Goal: Share content: Share content

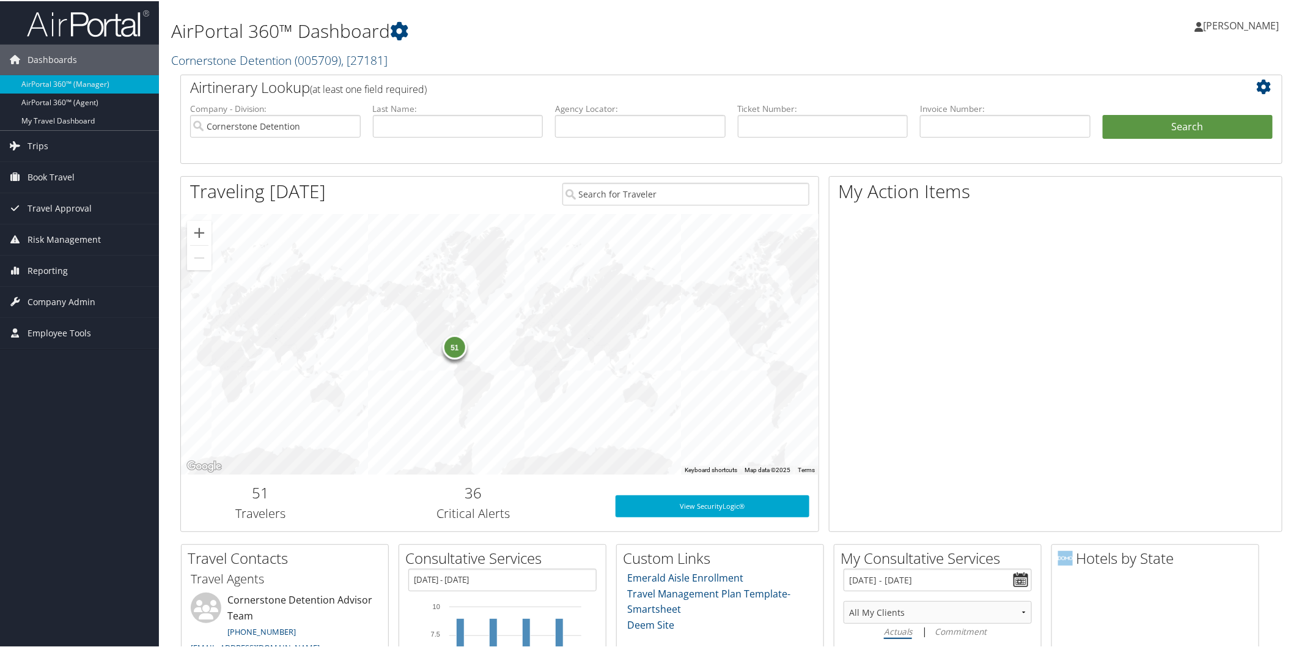
click at [268, 56] on link "Cornerstone Detention ( 005709 ) , [ 27181 ]" at bounding box center [279, 59] width 216 height 17
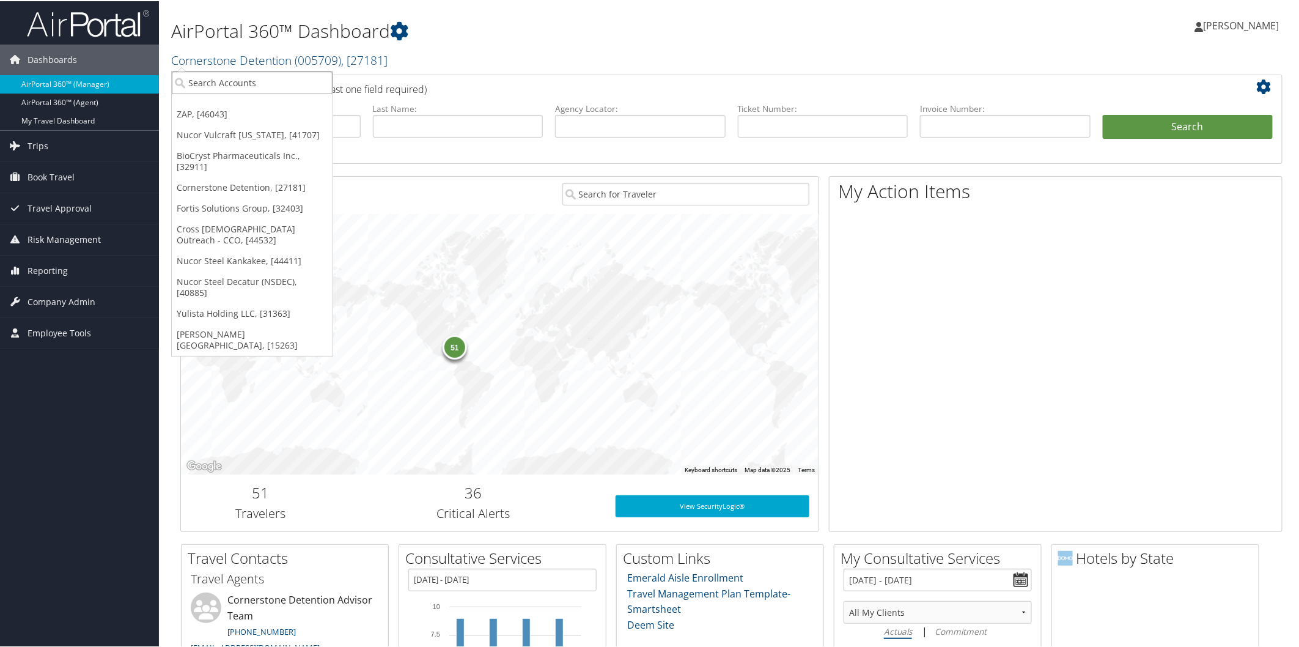
click at [278, 78] on input "search" at bounding box center [252, 81] width 161 height 23
type input "elior"
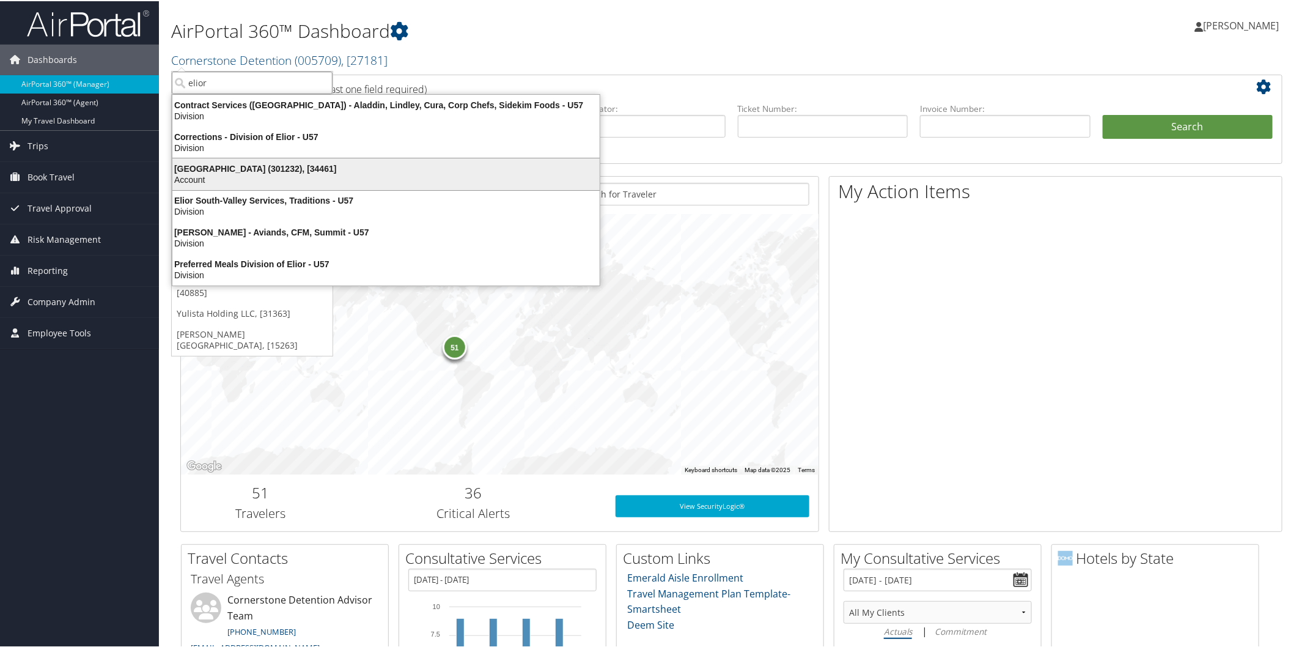
click at [202, 167] on div "Elior North America (301232), [34461]" at bounding box center [386, 167] width 442 height 11
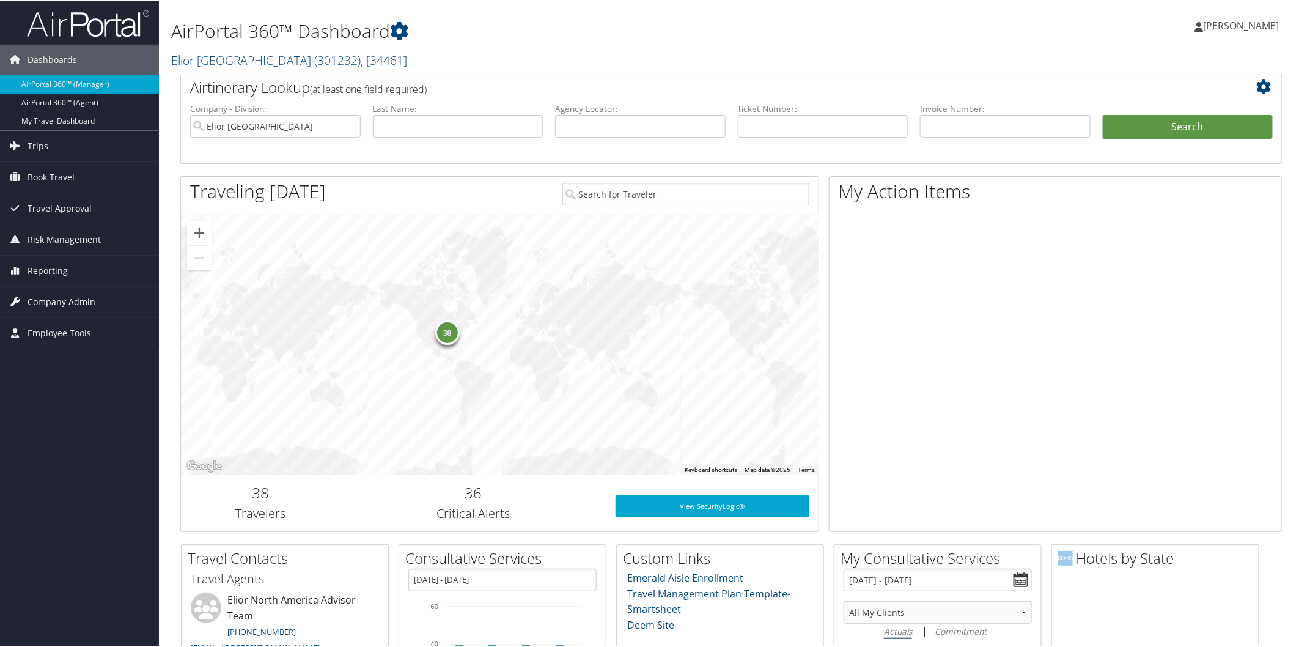
click at [44, 298] on span "Company Admin" at bounding box center [62, 300] width 68 height 31
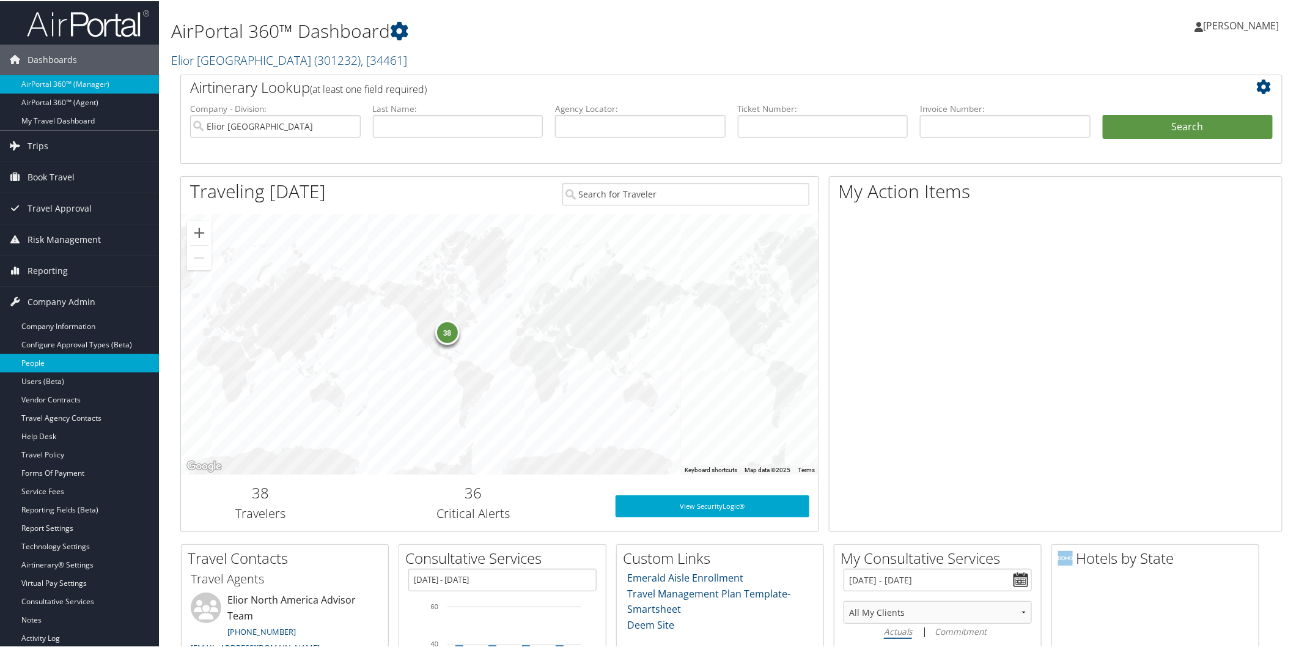
click at [58, 363] on link "People" at bounding box center [79, 362] width 159 height 18
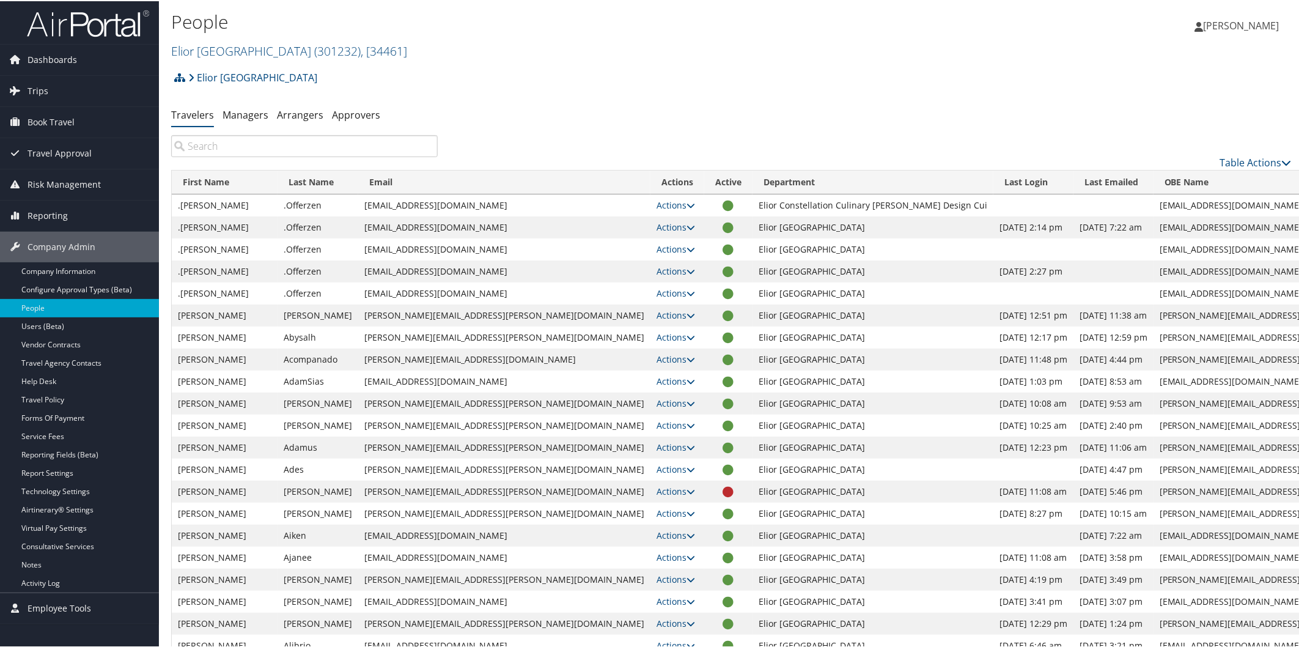
click at [314, 149] on input "search" at bounding box center [304, 145] width 267 height 22
click at [286, 145] on input "search" at bounding box center [304, 145] width 267 height 22
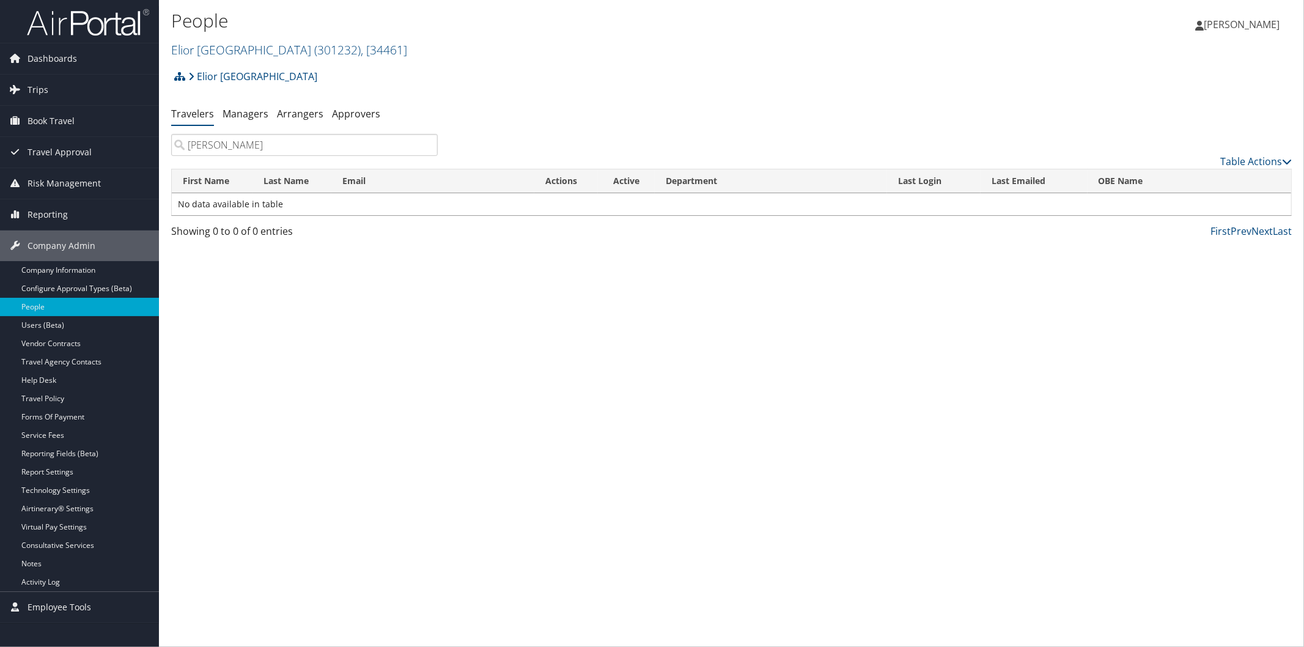
type input "arft"
click at [605, 59] on div "People Elior North America ( 301232 ) , [ 34461 ] Elior North America ZAP Nucor…" at bounding box center [544, 35] width 747 height 58
click at [243, 46] on link "[GEOGRAPHIC_DATA] ( 301232 ) , [ 34461 ]" at bounding box center [289, 50] width 236 height 17
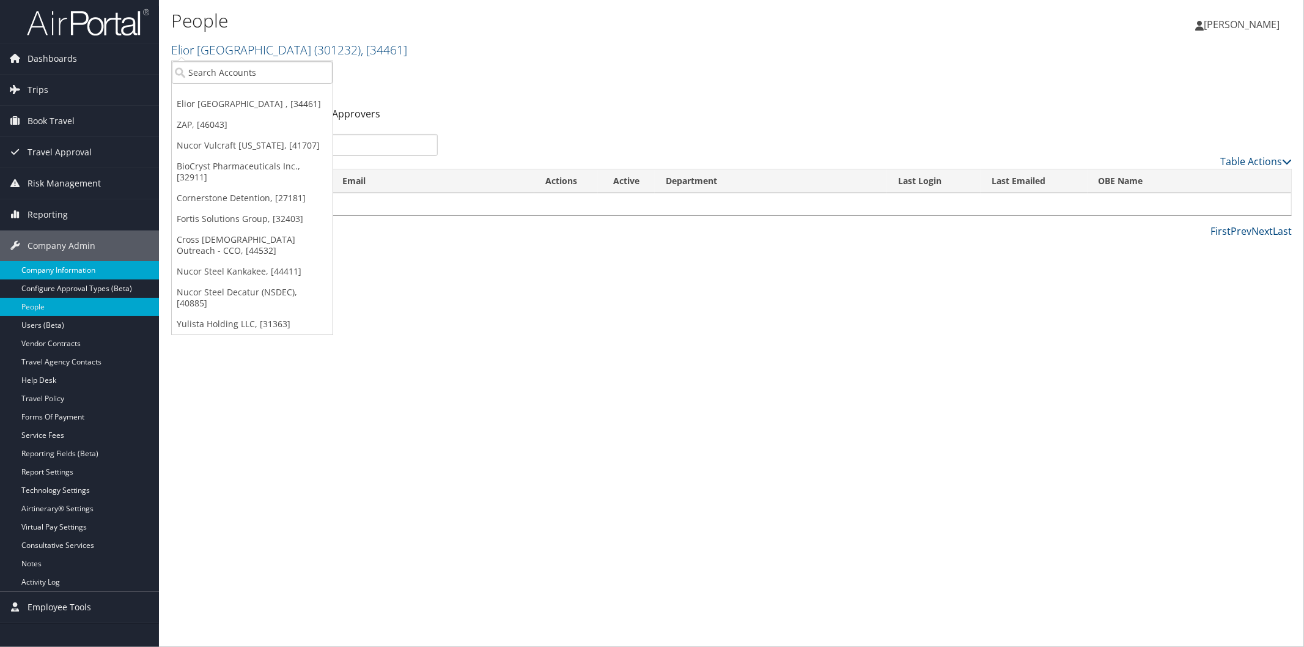
click at [71, 266] on link "Company Information" at bounding box center [79, 270] width 159 height 18
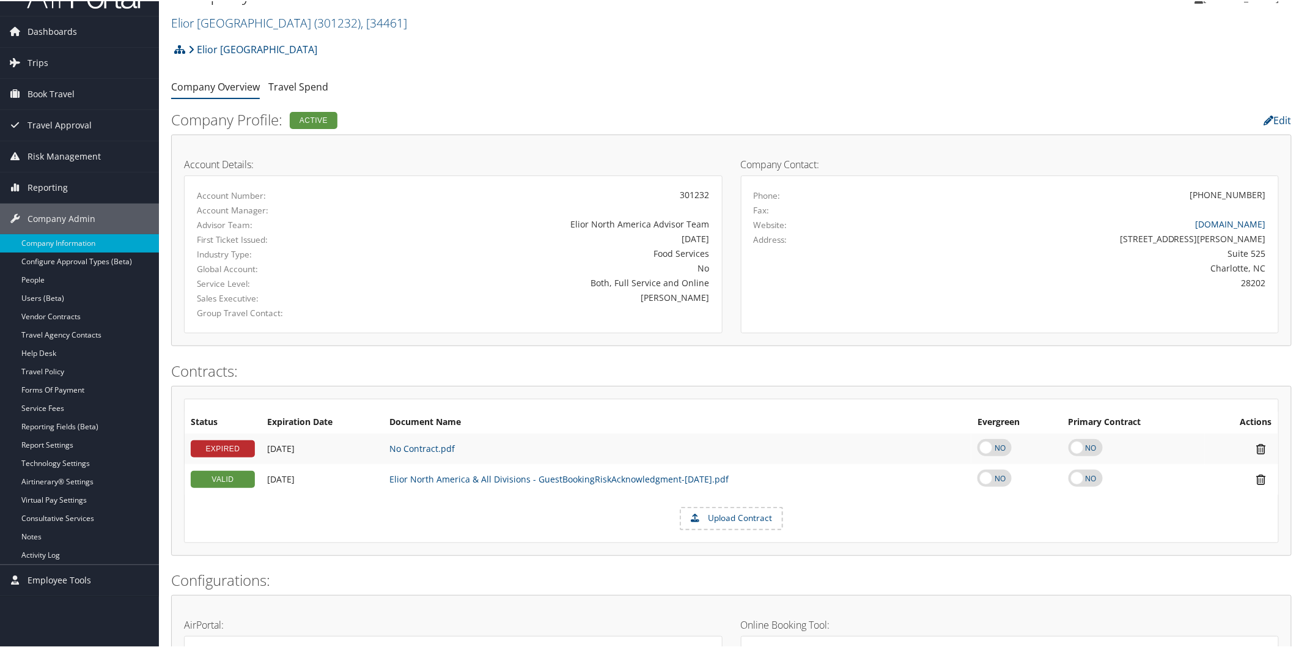
scroll to position [498, 0]
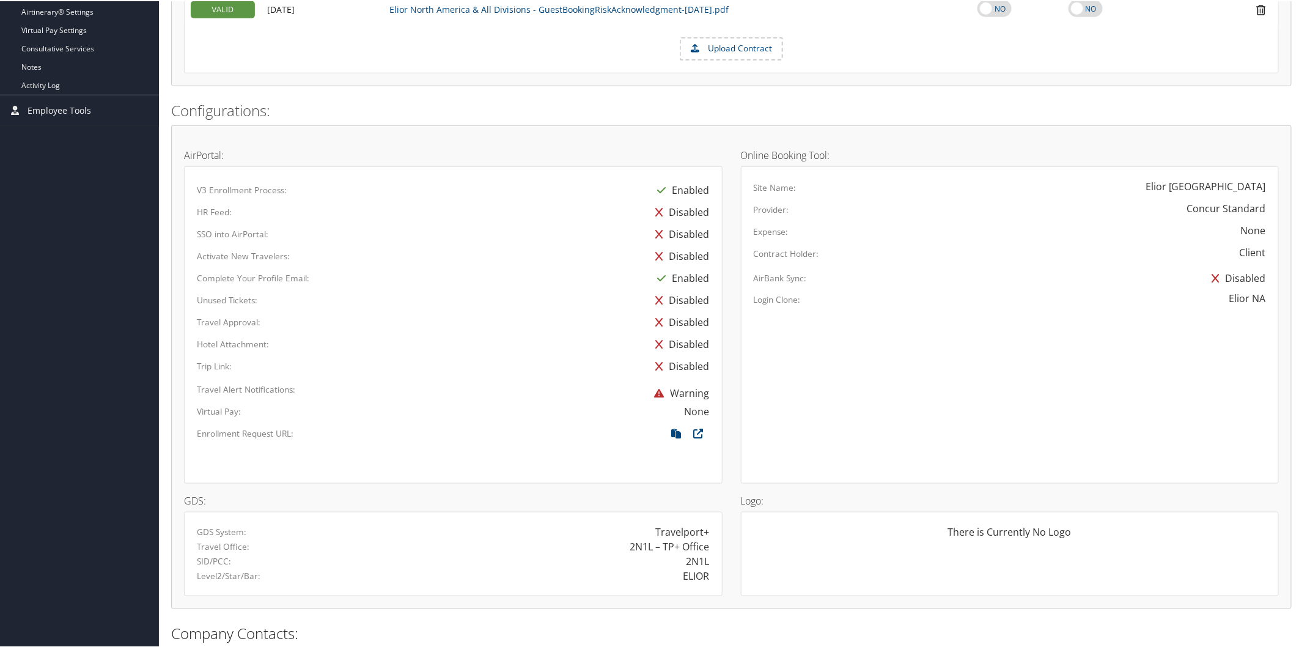
click at [967, 55] on form "Upload Contract" at bounding box center [732, 47] width 1094 height 23
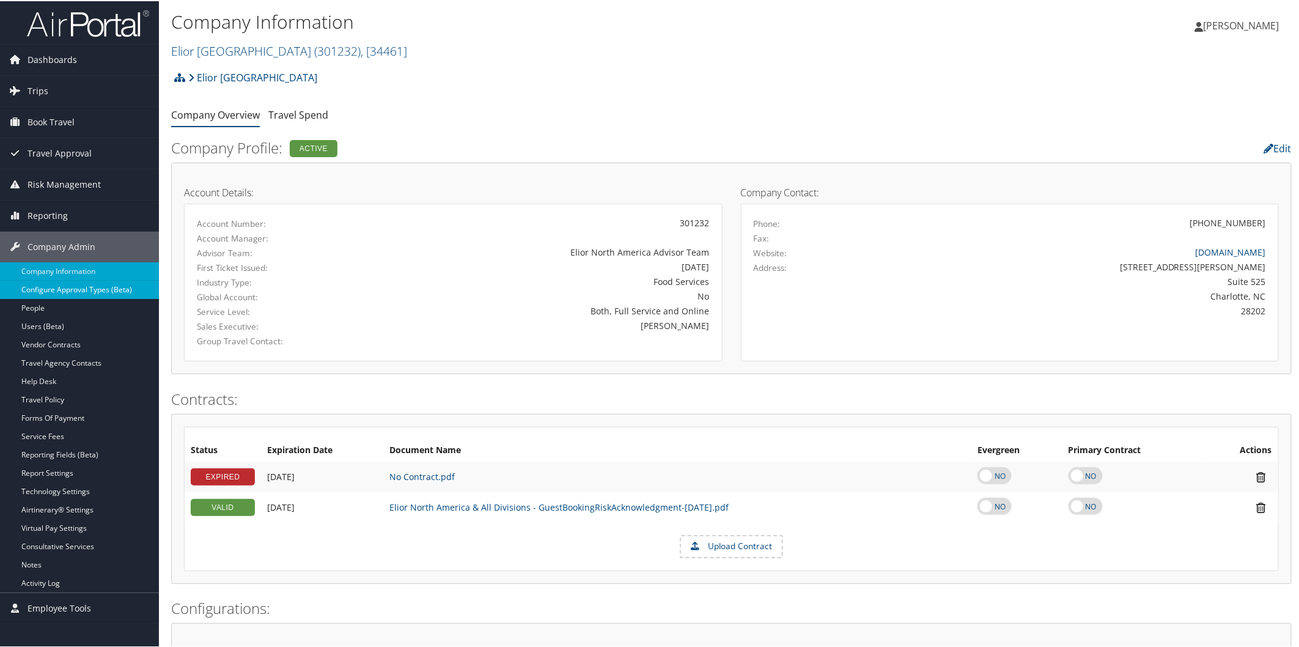
click at [47, 286] on link "Configure Approval Types (Beta)" at bounding box center [79, 288] width 159 height 18
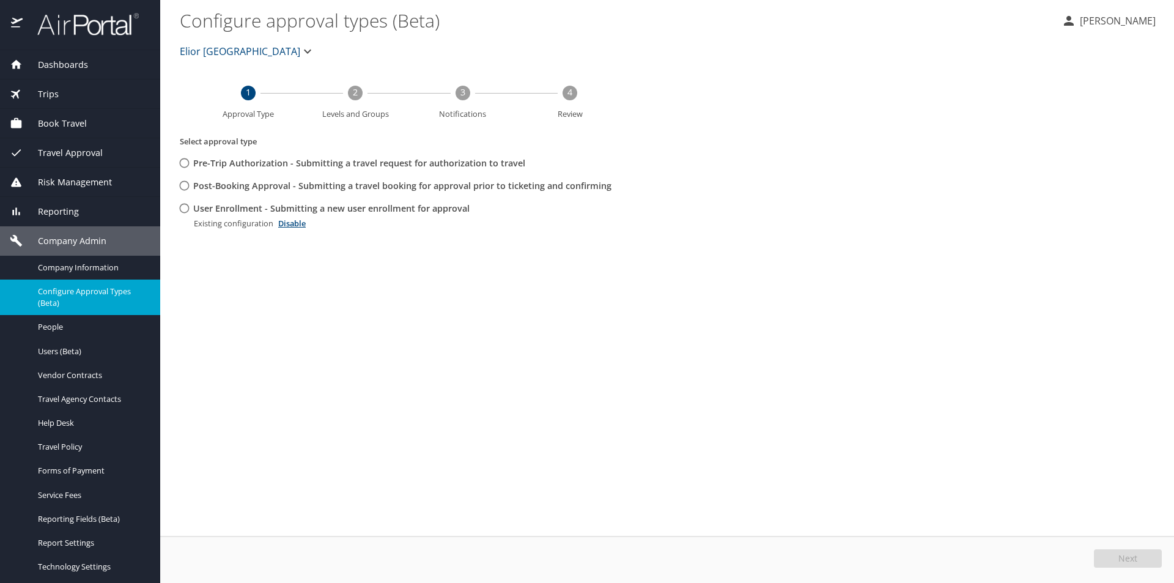
click at [188, 210] on input "User Enrollment - Submitting a new user enrollment for approval" at bounding box center [184, 208] width 23 height 23
radio input "true"
click at [1120, 553] on button "Edit" at bounding box center [1129, 558] width 65 height 18
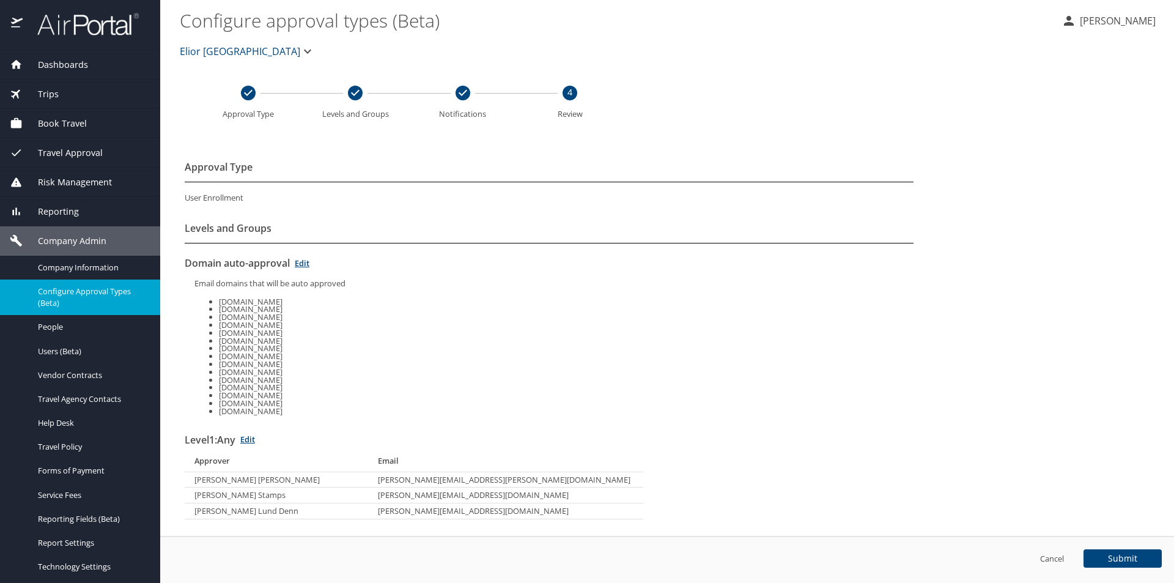
scroll to position [160, 0]
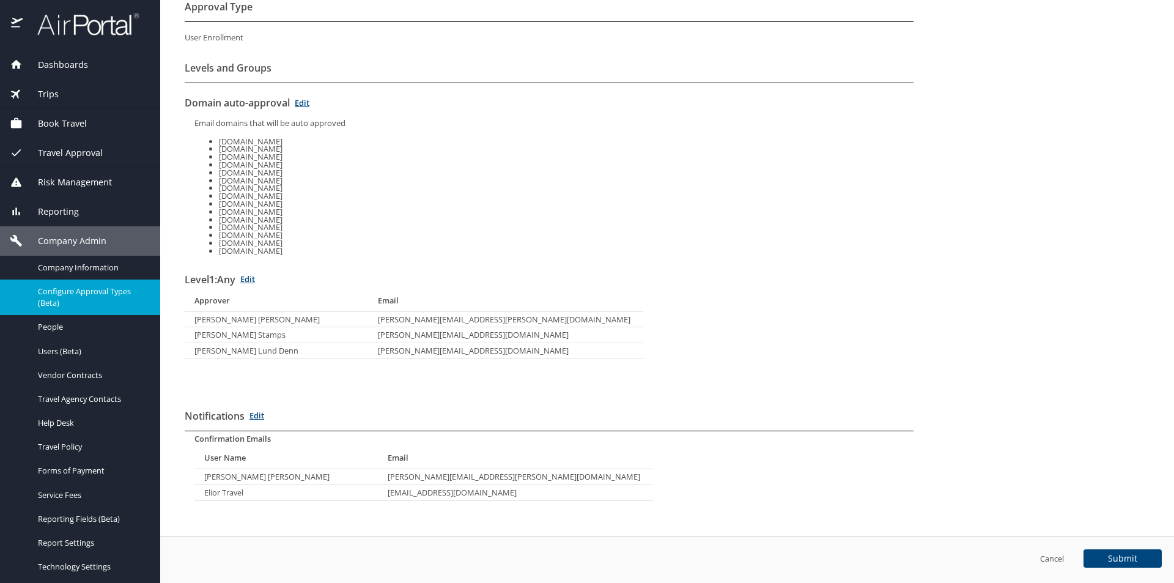
click at [252, 279] on link "Edit" at bounding box center [247, 278] width 15 height 11
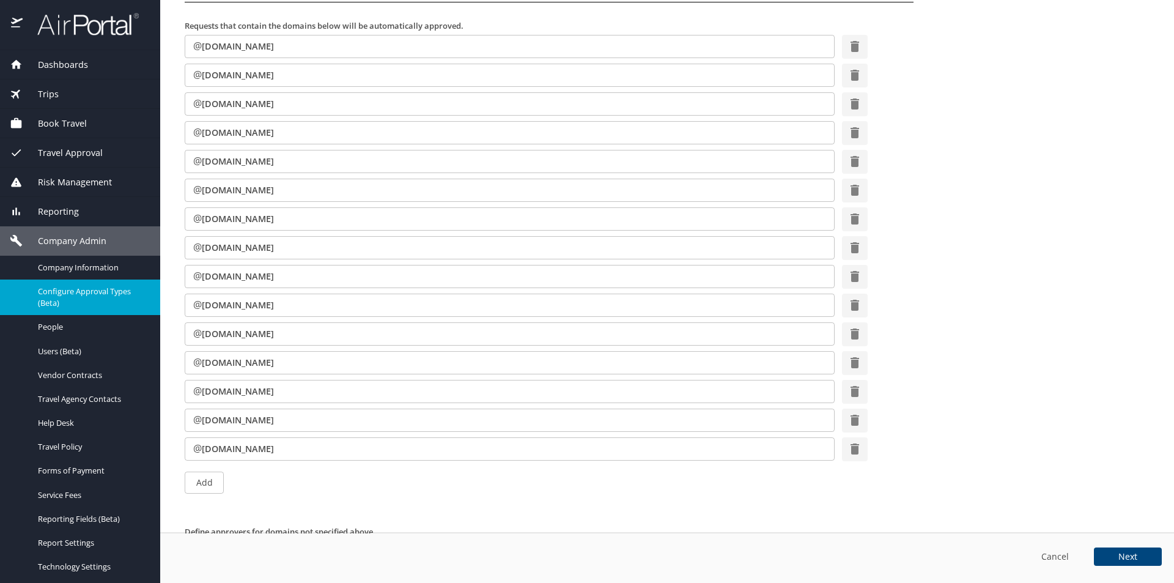
scroll to position [514, 0]
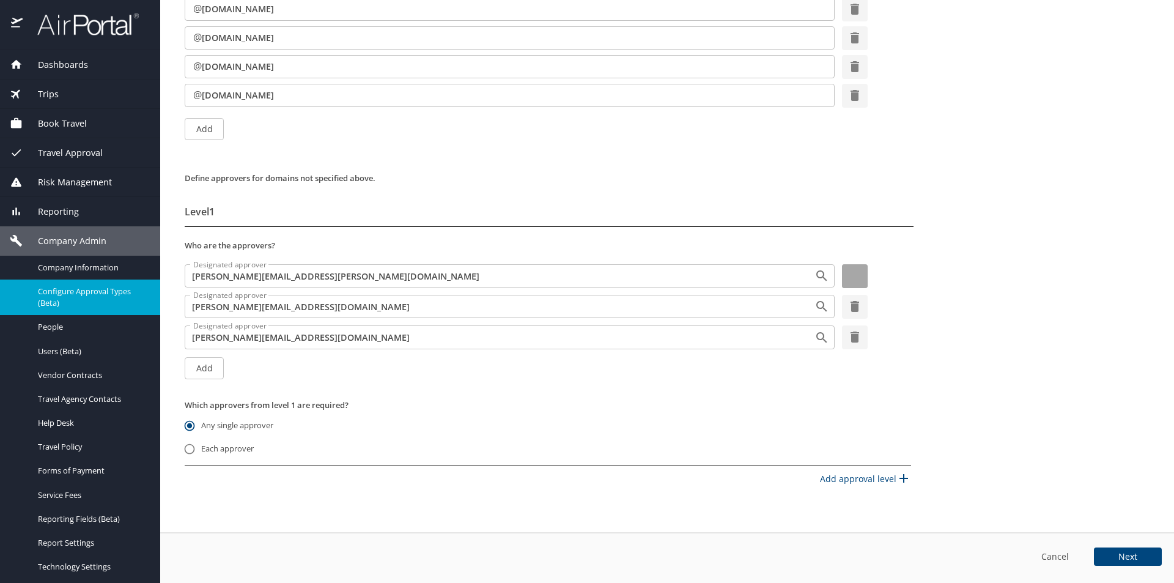
click at [851, 274] on icon "button" at bounding box center [854, 275] width 9 height 11
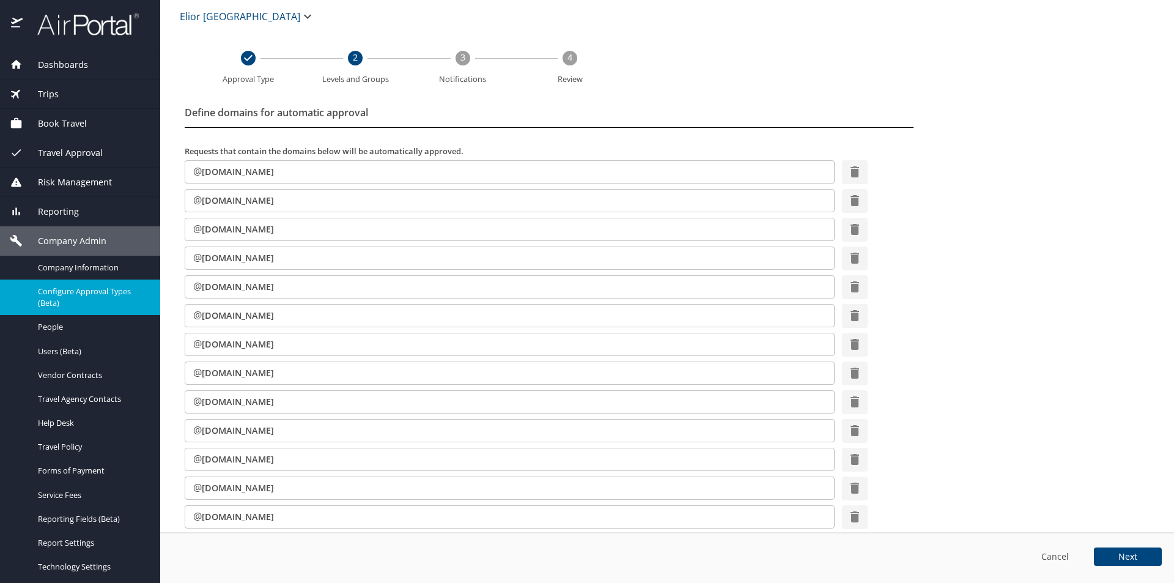
scroll to position [483, 0]
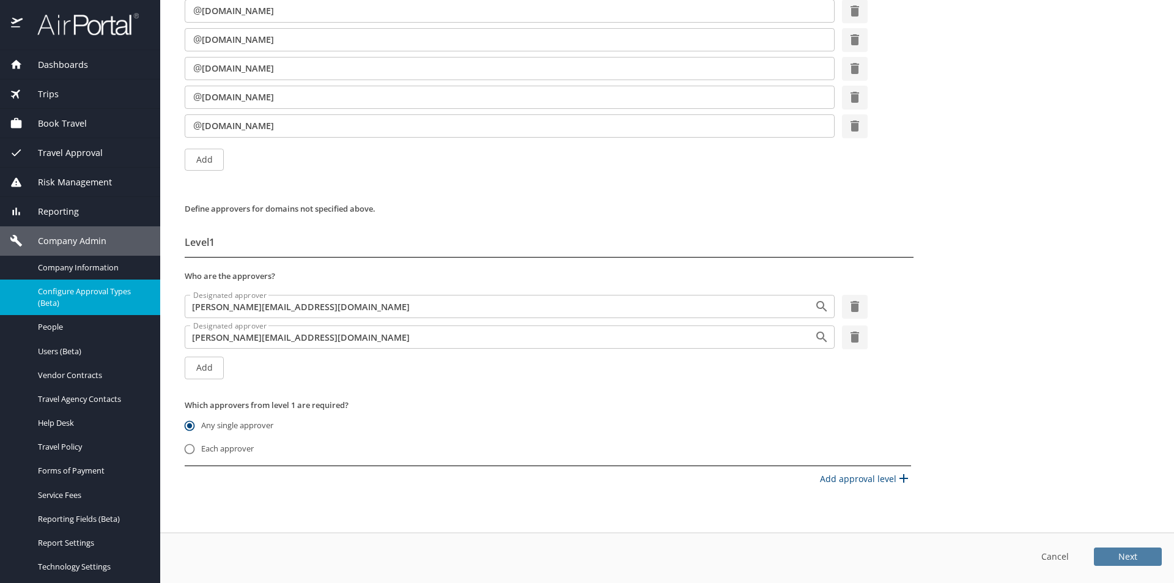
click at [1137, 548] on button "Next" at bounding box center [1128, 556] width 68 height 18
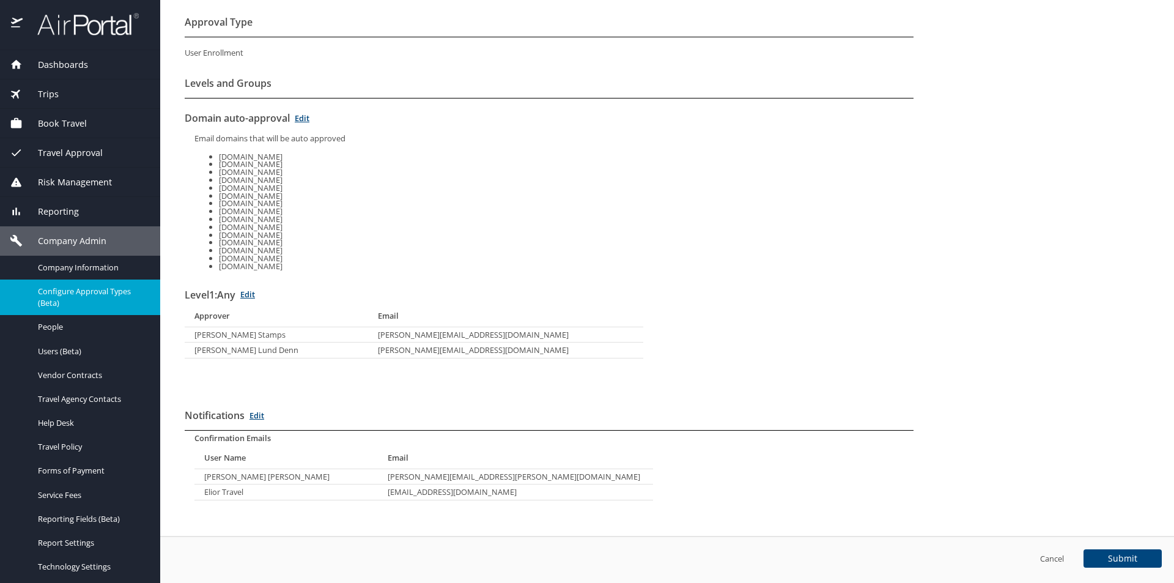
click at [259, 410] on link "Edit" at bounding box center [256, 415] width 15 height 11
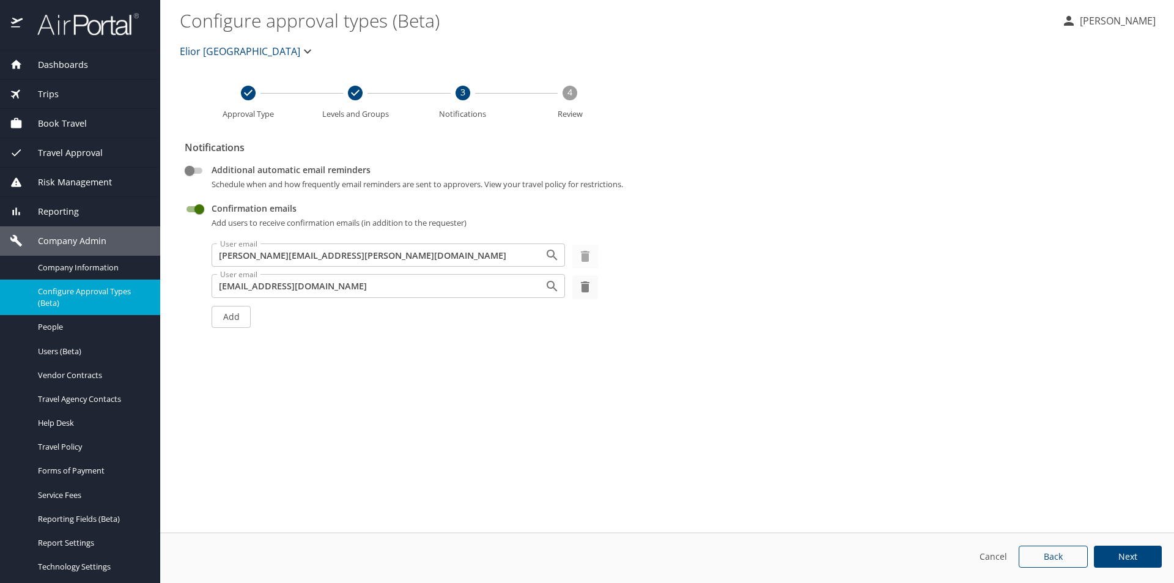
click at [583, 249] on icon "button" at bounding box center [585, 256] width 15 height 15
click at [1129, 547] on button "Next" at bounding box center [1128, 556] width 68 height 23
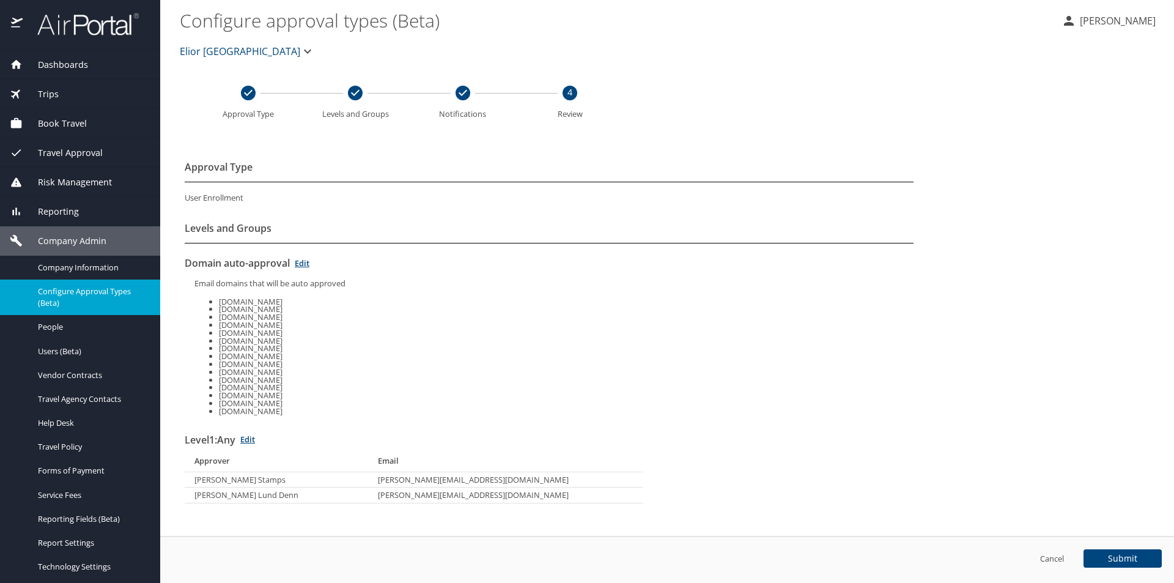
click at [1130, 556] on span "Submit" at bounding box center [1122, 558] width 29 height 9
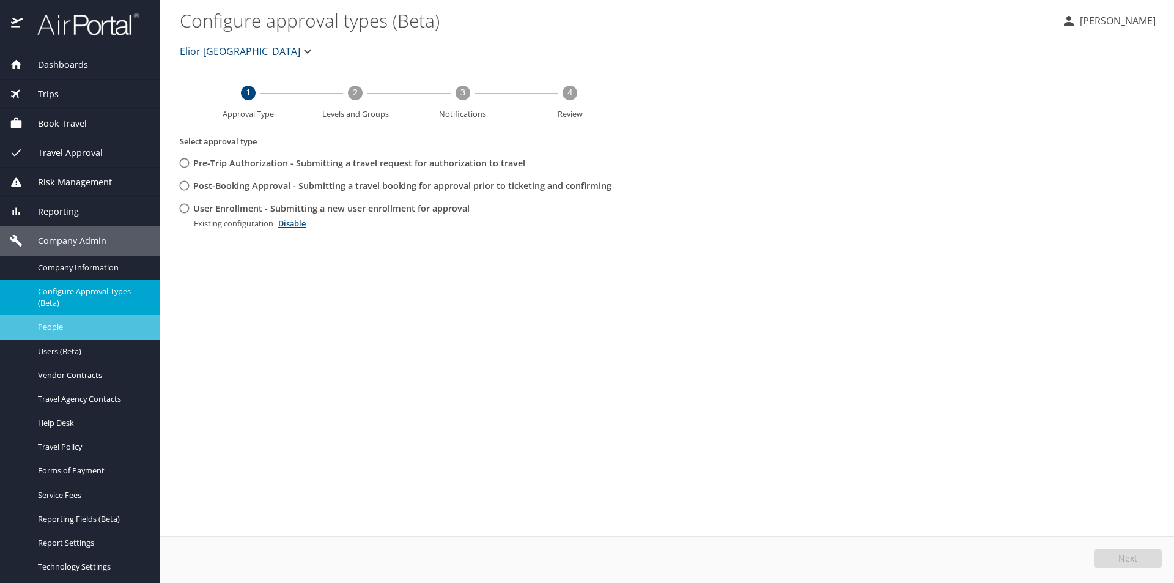
click at [59, 329] on span "People" at bounding box center [92, 327] width 108 height 12
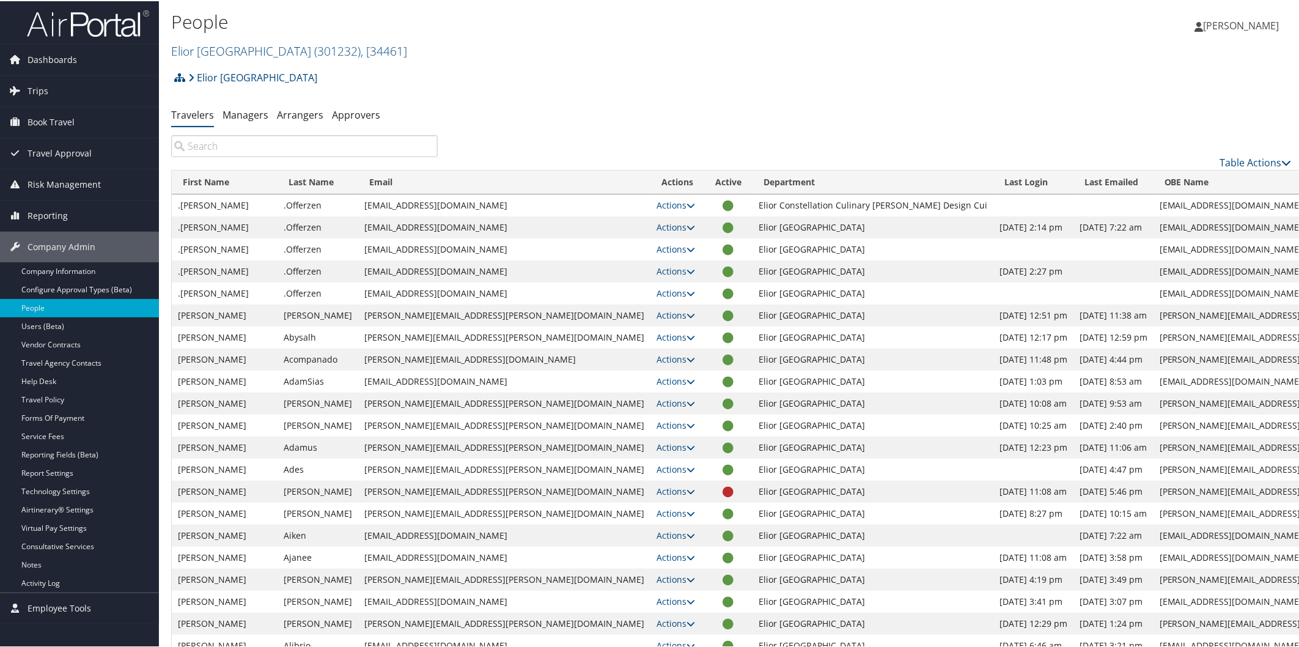
click at [109, 13] on img at bounding box center [88, 22] width 122 height 29
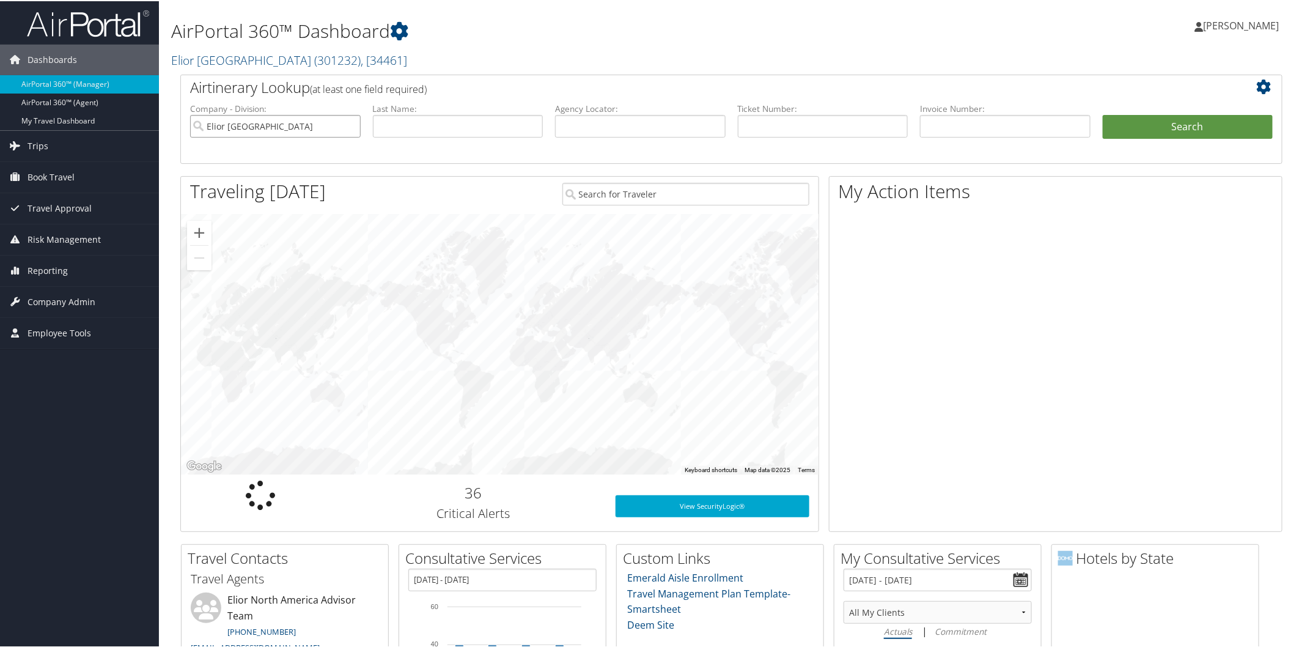
click at [350, 126] on input "Elior [GEOGRAPHIC_DATA]" at bounding box center [275, 125] width 171 height 23
click at [880, 126] on input "text" at bounding box center [823, 125] width 171 height 23
type input "5267309613840"
click at [1152, 125] on button "Search" at bounding box center [1188, 126] width 171 height 24
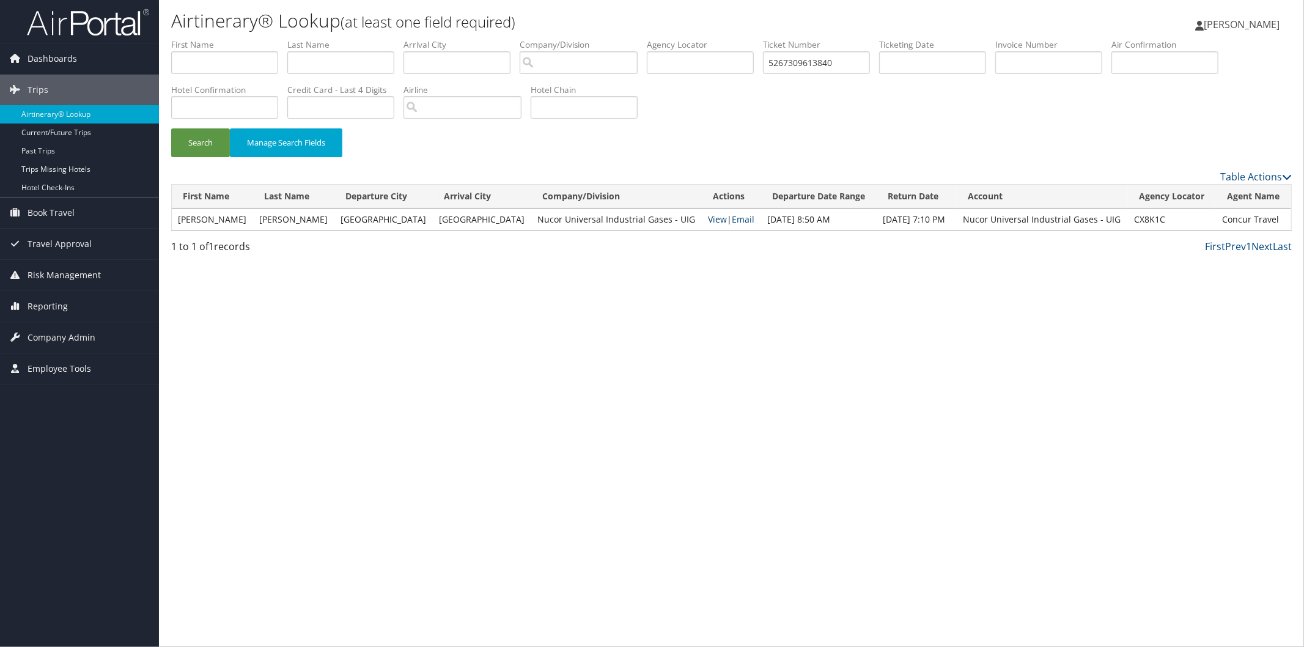
click at [709, 221] on link "View" at bounding box center [718, 219] width 19 height 12
click at [86, 337] on span "Company Admin" at bounding box center [62, 337] width 68 height 31
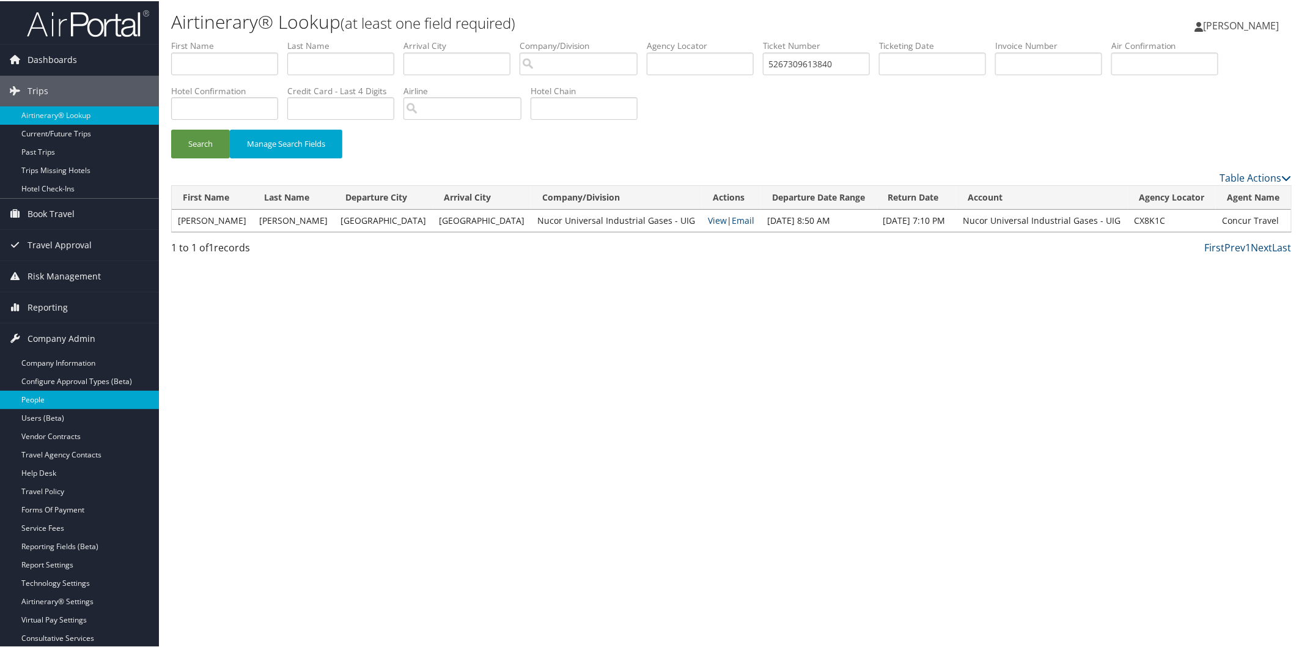
click at [40, 396] on link "People" at bounding box center [79, 398] width 159 height 18
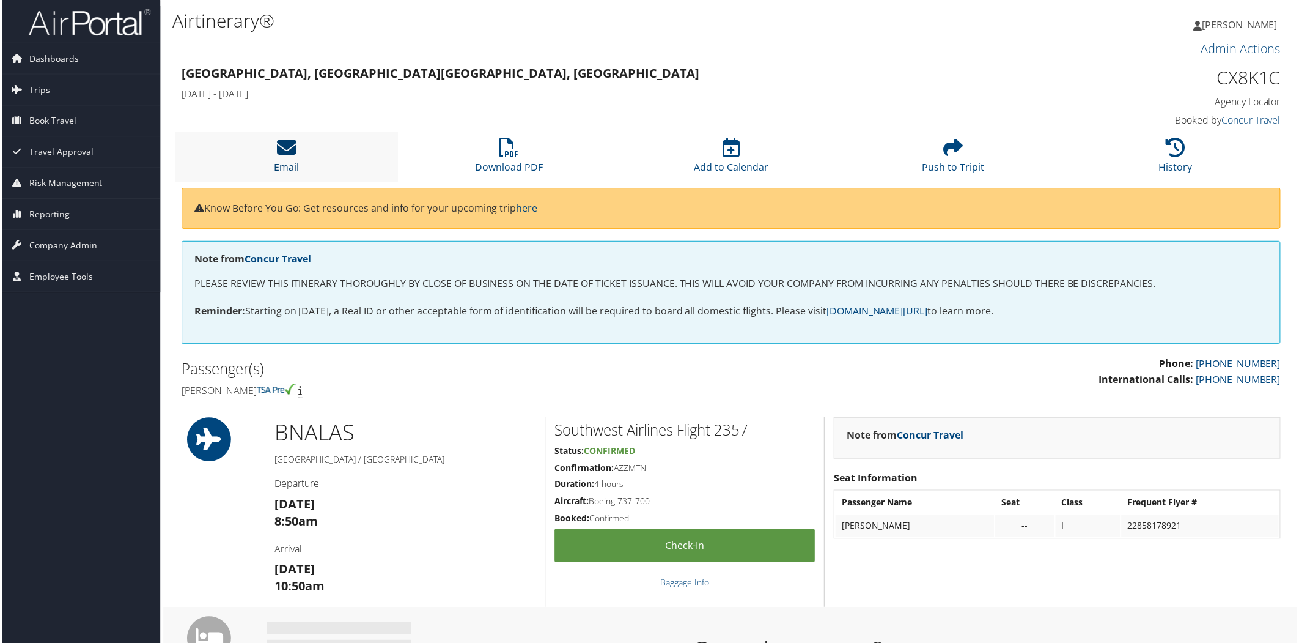
click at [286, 147] on icon at bounding box center [286, 148] width 20 height 20
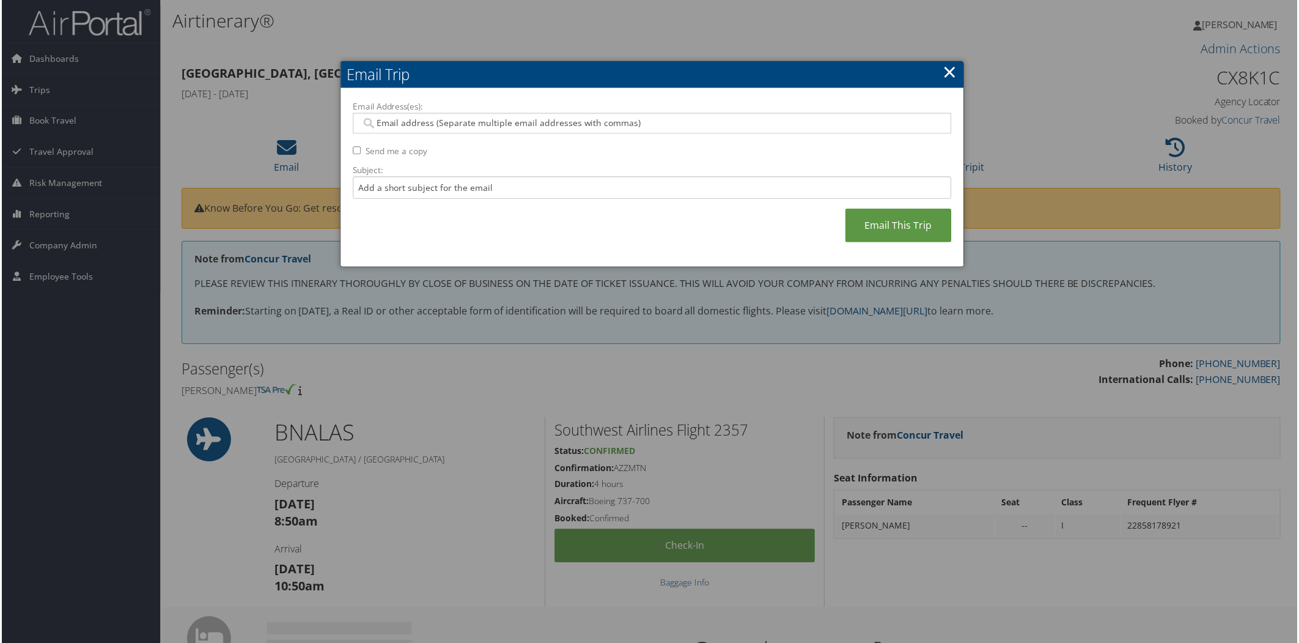
click at [444, 122] on input "Email Address(es):" at bounding box center [652, 123] width 584 height 12
paste input "Lauren.Dammeyer@uigi.com"
type input "Lauren.Dammeyer@uigi.com"
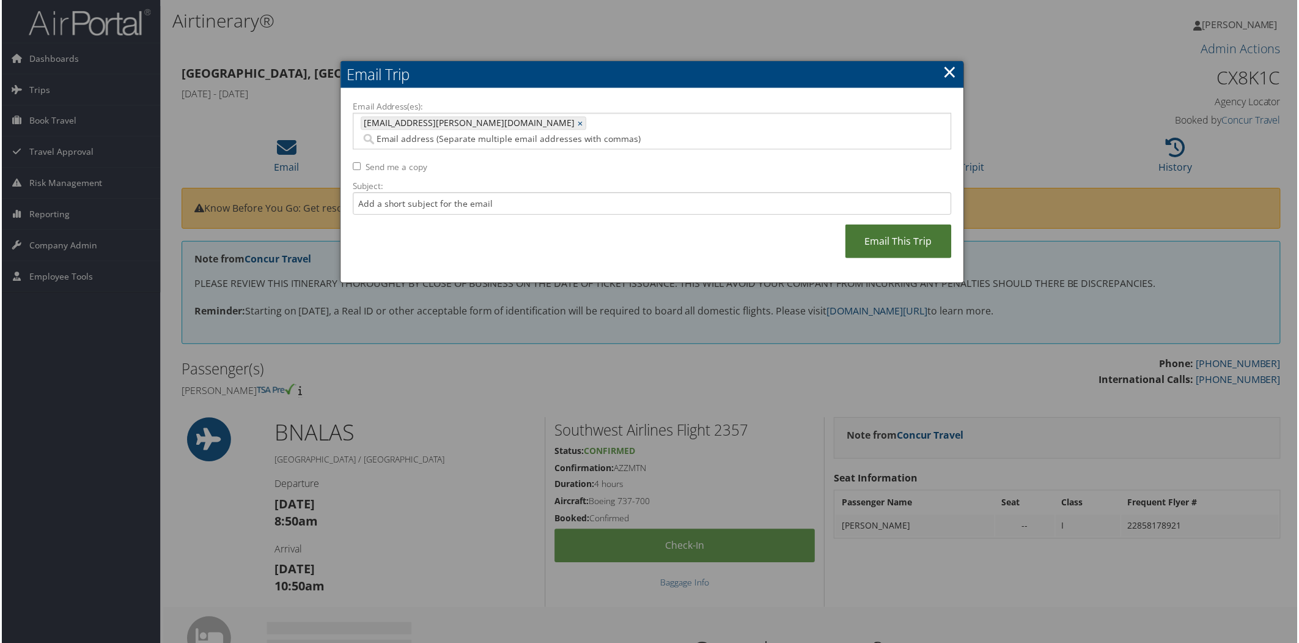
click at [912, 225] on link "Email This Trip" at bounding box center [899, 242] width 106 height 34
